Goal: Navigation & Orientation: Find specific page/section

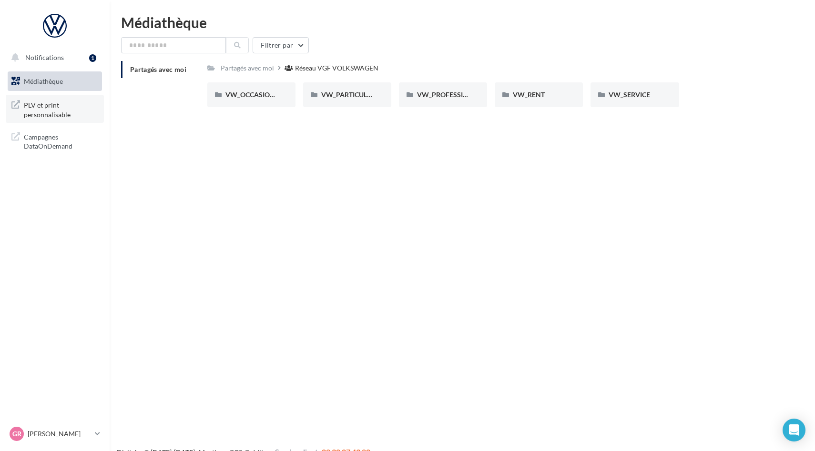
click at [86, 109] on span "PLV et print personnalisable" at bounding box center [61, 109] width 74 height 20
click at [79, 65] on button "Notifications 1" at bounding box center [53, 58] width 94 height 20
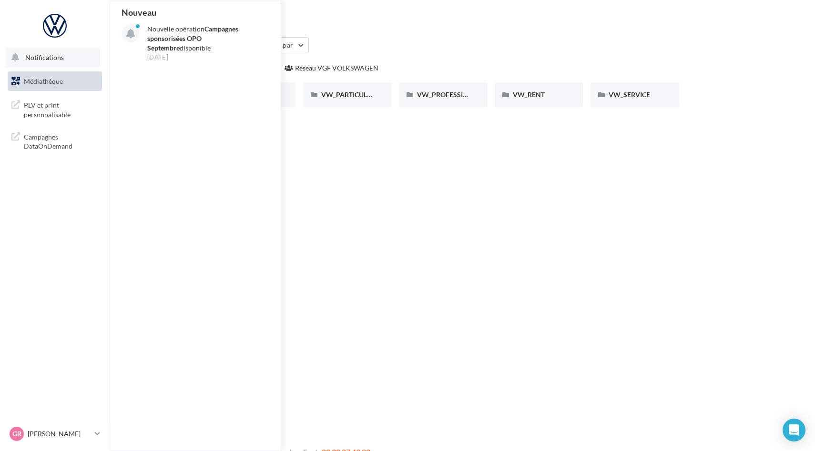
click at [190, 68] on div "Nouveau Nouvelle opération Campagnes sponsorisées OPO Septembre disponible [DAT…" at bounding box center [196, 225] width 172 height 450
click at [190, 51] on p "Nouvelle opération Campagnes sponsorisées OPO Septembre disponible" at bounding box center [202, 38] width 111 height 29
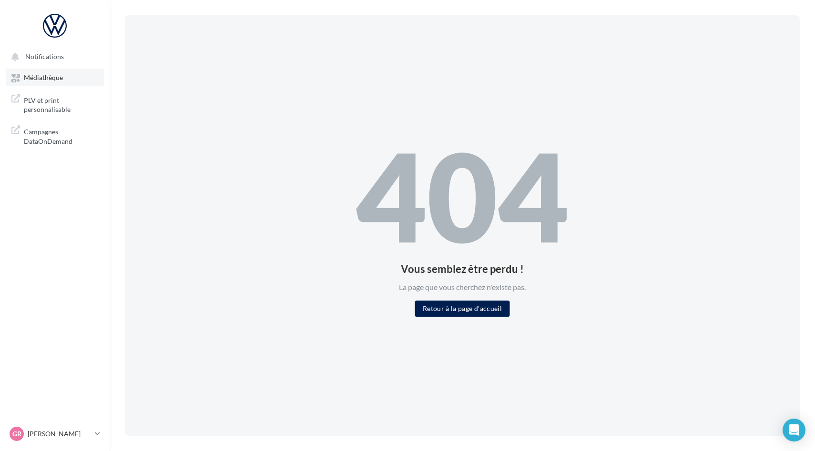
click at [54, 81] on span "Médiathèque" at bounding box center [43, 78] width 39 height 8
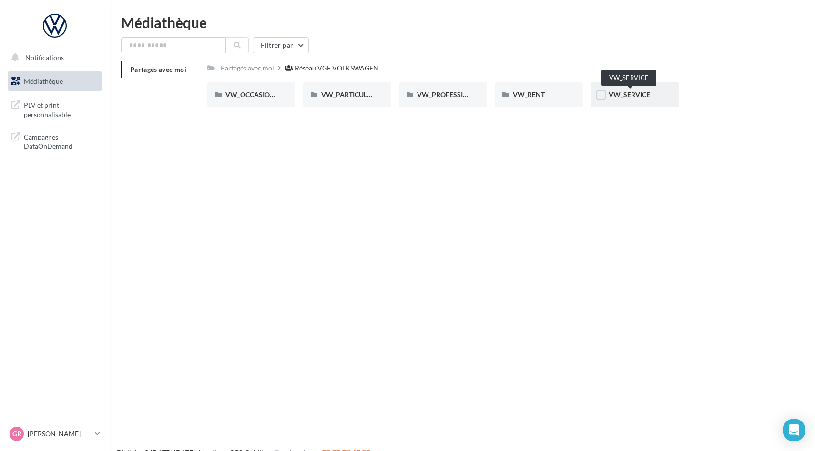
click at [642, 96] on span "VW_SERVICE" at bounding box center [629, 95] width 41 height 8
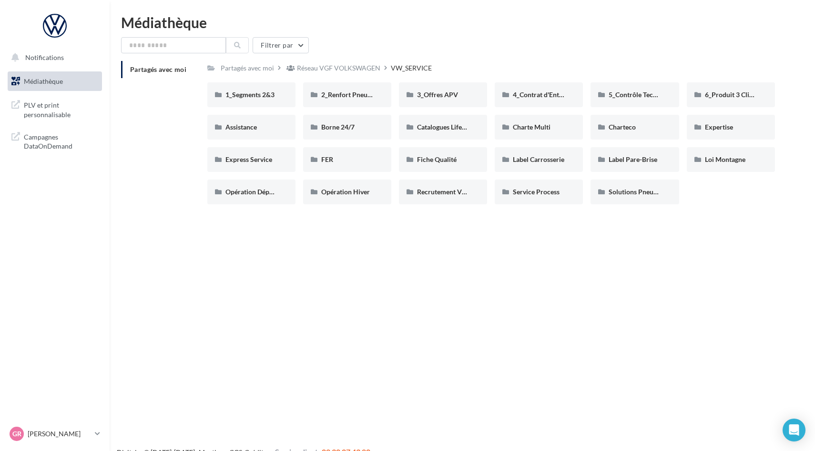
scroll to position [6, 0]
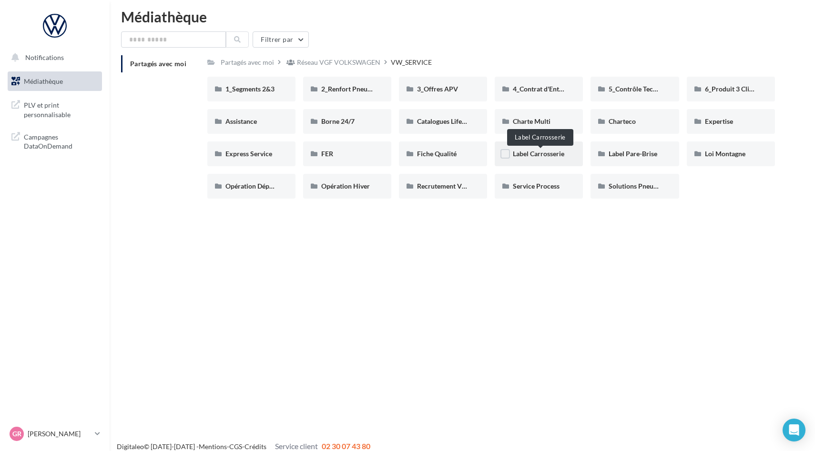
click at [537, 153] on span "Label Carrosserie" at bounding box center [538, 154] width 51 height 8
